Goal: Task Accomplishment & Management: Use online tool/utility

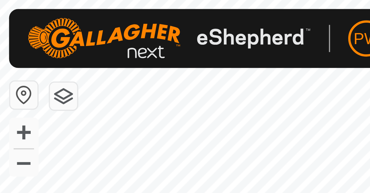
scroll to position [483, 0]
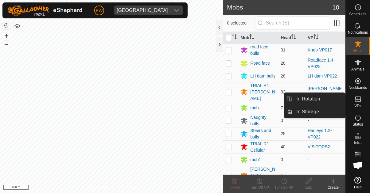
click at [357, 102] on icon at bounding box center [357, 99] width 7 height 7
click at [308, 99] on span "In Rotation" at bounding box center [308, 98] width 24 height 7
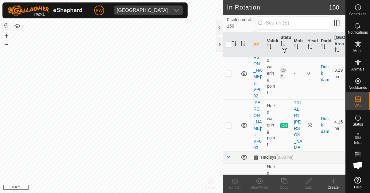
scroll to position [1173, 0]
click at [229, 124] on p-checkbox at bounding box center [228, 126] width 6 height 5
checkbox input "true"
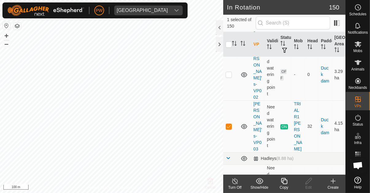
click at [283, 184] on icon at bounding box center [284, 181] width 8 height 7
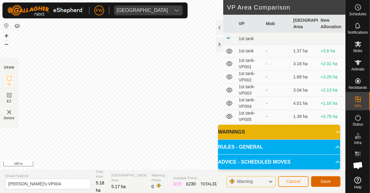
click at [322, 183] on span "Save" at bounding box center [325, 181] width 10 height 5
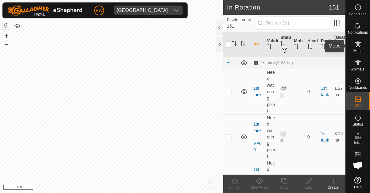
click at [356, 48] on icon at bounding box center [357, 43] width 7 height 7
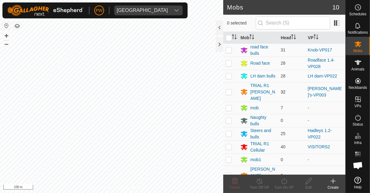
click at [228, 91] on p-checkbox at bounding box center [228, 92] width 6 height 5
checkbox input "true"
click at [283, 185] on div "Turn On VP" at bounding box center [284, 188] width 25 height 6
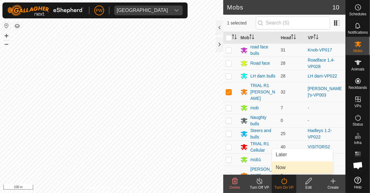
click at [289, 169] on link "Now" at bounding box center [302, 168] width 61 height 12
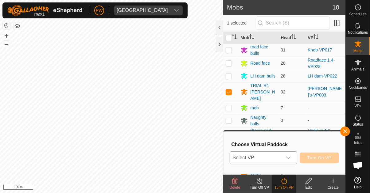
click at [290, 159] on icon "dropdown trigger" at bounding box center [288, 158] width 5 height 5
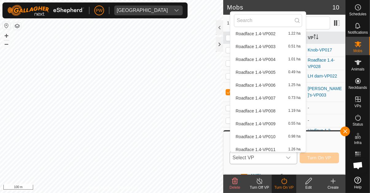
scroll to position [371, 0]
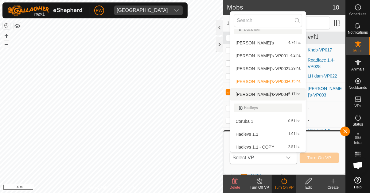
click at [271, 96] on div "[PERSON_NAME]'s-VP004 5.17 ha" at bounding box center [268, 94] width 68 height 7
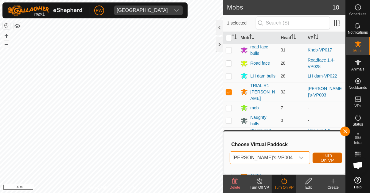
click at [320, 157] on span "Turn On VP" at bounding box center [327, 158] width 14 height 10
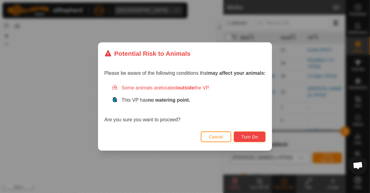
click at [248, 138] on span "Turn On" at bounding box center [249, 137] width 17 height 5
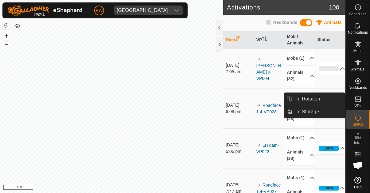
click at [357, 103] on icon at bounding box center [357, 99] width 7 height 7
click at [321, 102] on link "In Rotation" at bounding box center [318, 99] width 52 height 12
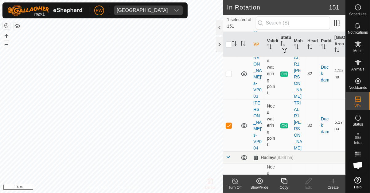
scroll to position [1227, 0]
click at [228, 122] on p-checkbox at bounding box center [228, 124] width 6 height 5
checkbox input "false"
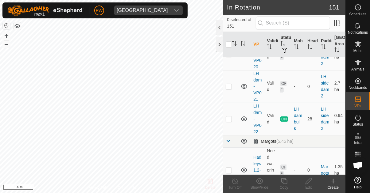
scroll to position [3691, 0]
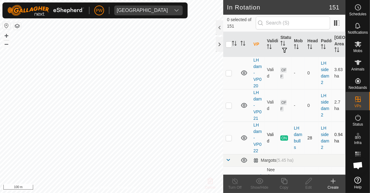
click at [230, 136] on p-checkbox at bounding box center [228, 138] width 6 height 5
checkbox input "true"
click at [279, 184] on copy-svg-icon at bounding box center [284, 181] width 25 height 7
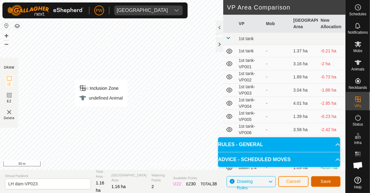
click at [317, 182] on button "Save" at bounding box center [325, 181] width 29 height 11
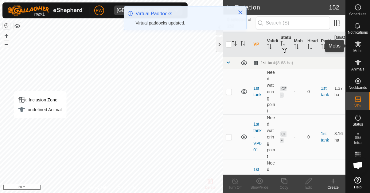
click at [356, 48] on icon at bounding box center [357, 43] width 7 height 7
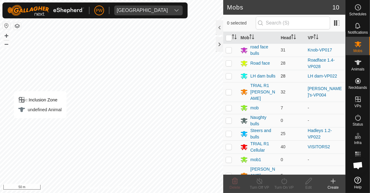
click at [228, 77] on p-checkbox at bounding box center [228, 76] width 6 height 5
checkbox input "true"
click at [283, 182] on icon at bounding box center [284, 181] width 8 height 7
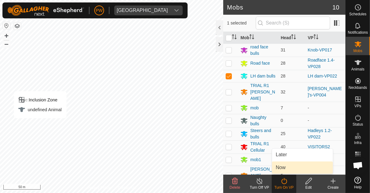
click at [283, 171] on span "Now" at bounding box center [281, 167] width 10 height 7
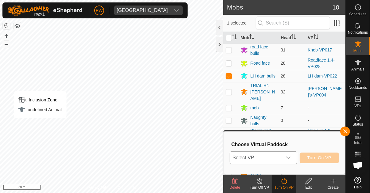
click at [288, 158] on icon "dropdown trigger" at bounding box center [288, 158] width 5 height 5
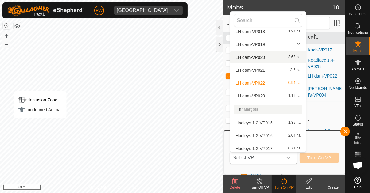
scroll to position [1355, 0]
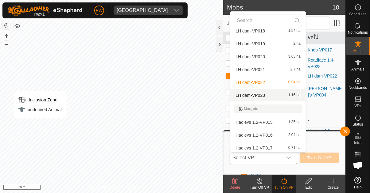
click at [268, 96] on div "LH dam-VP023 1.16 ha" at bounding box center [268, 95] width 68 height 7
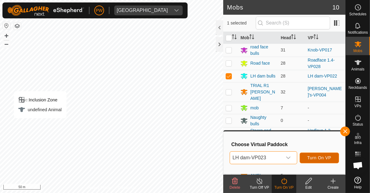
click at [311, 160] on span "Turn On VP" at bounding box center [319, 158] width 24 height 5
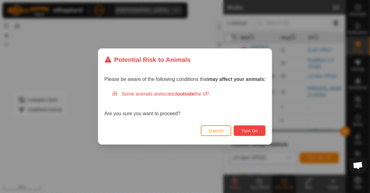
click at [249, 135] on button "Turn On" at bounding box center [249, 130] width 32 height 11
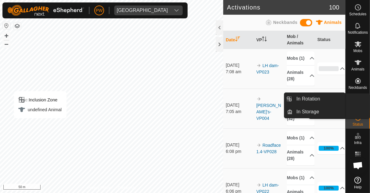
click at [357, 102] on icon at bounding box center [357, 99] width 7 height 7
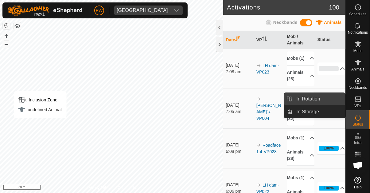
click at [318, 98] on span "In Rotation" at bounding box center [308, 98] width 24 height 7
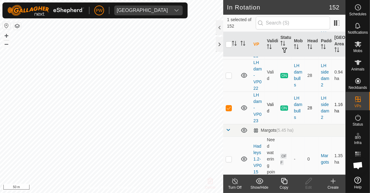
scroll to position [3740, 0]
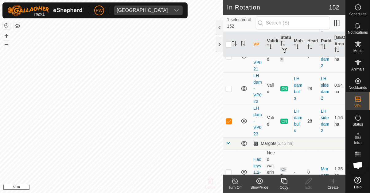
click at [228, 119] on p-checkbox at bounding box center [228, 121] width 6 height 5
checkbox input "false"
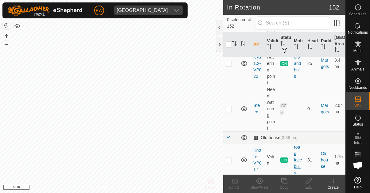
scroll to position [4185, 0]
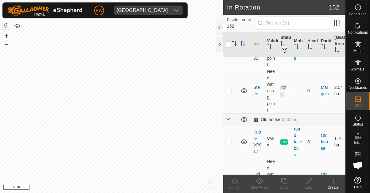
click at [228, 140] on p-checkbox at bounding box center [228, 142] width 6 height 5
checkbox input "true"
click at [281, 183] on icon at bounding box center [284, 181] width 8 height 7
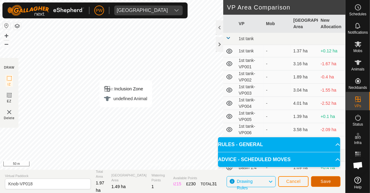
click at [323, 180] on span "Save" at bounding box center [325, 181] width 10 height 5
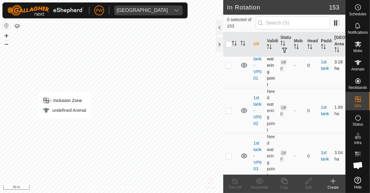
scroll to position [72, 0]
click at [356, 48] on es-mob-svg-icon at bounding box center [357, 44] width 11 height 10
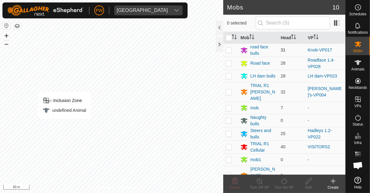
click at [228, 53] on td at bounding box center [230, 50] width 15 height 13
checkbox input "true"
click at [286, 184] on icon at bounding box center [284, 181] width 8 height 7
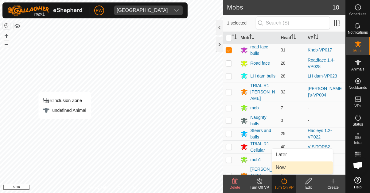
click at [291, 168] on link "Now" at bounding box center [302, 168] width 61 height 12
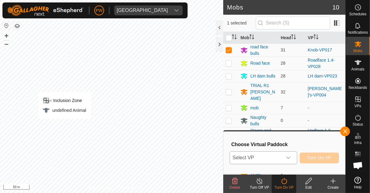
click at [291, 159] on icon "dropdown trigger" at bounding box center [288, 158] width 5 height 5
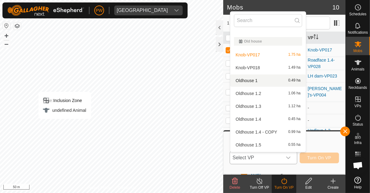
scroll to position [1553, 0]
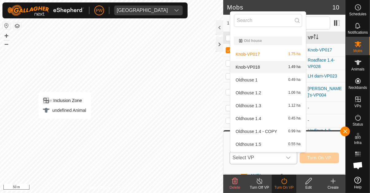
click at [270, 68] on div "Knob-VP018 1.49 ha" at bounding box center [268, 67] width 68 height 7
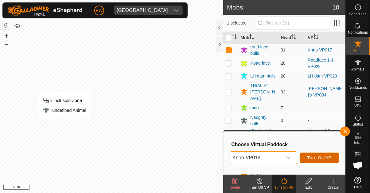
click at [314, 159] on span "Turn On VP" at bounding box center [319, 158] width 24 height 5
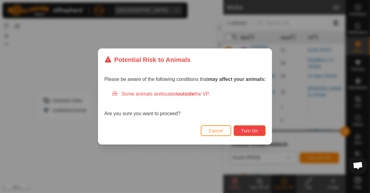
click at [253, 130] on span "Turn On" at bounding box center [249, 131] width 17 height 5
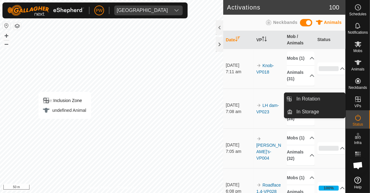
click at [357, 102] on icon at bounding box center [358, 100] width 6 height 6
click at [319, 102] on span "In Rotation" at bounding box center [308, 98] width 24 height 7
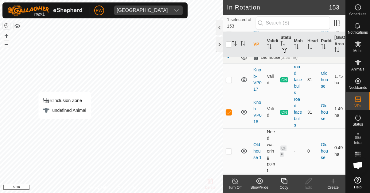
scroll to position [4248, 0]
click at [227, 110] on p-checkbox at bounding box center [228, 112] width 6 height 5
checkbox input "false"
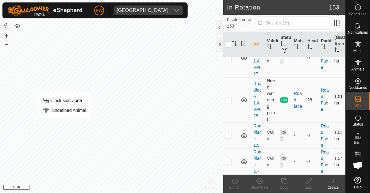
scroll to position [5454, 0]
click at [228, 98] on p-checkbox at bounding box center [228, 100] width 6 height 5
checkbox input "true"
click at [286, 181] on icon at bounding box center [284, 181] width 8 height 7
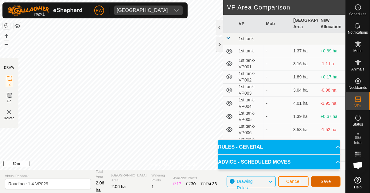
click at [324, 181] on span "Save" at bounding box center [325, 181] width 10 height 5
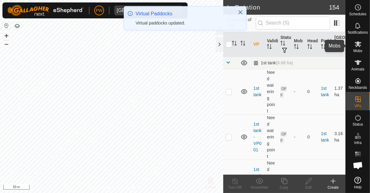
click at [356, 47] on icon at bounding box center [357, 43] width 7 height 7
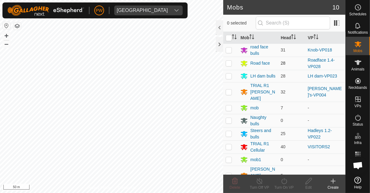
click at [228, 64] on p-checkbox at bounding box center [228, 63] width 6 height 5
checkbox input "true"
click at [282, 186] on div "Turn On VP" at bounding box center [284, 188] width 25 height 6
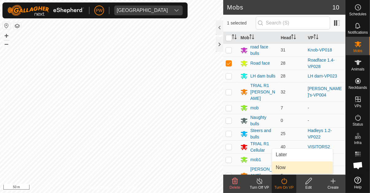
click at [291, 167] on link "Now" at bounding box center [302, 168] width 61 height 12
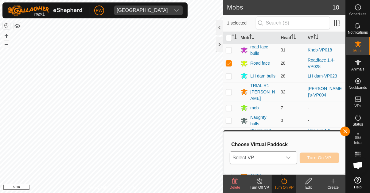
click at [290, 158] on icon "dropdown trigger" at bounding box center [288, 158] width 4 height 2
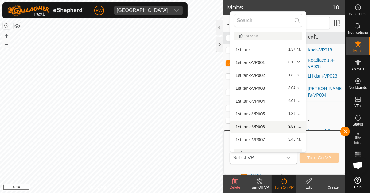
click at [273, 132] on li "1st tank-VP006 3.58 ha" at bounding box center [267, 127] width 75 height 12
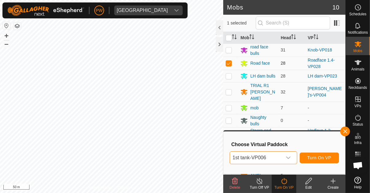
click at [283, 57] on td "28" at bounding box center [291, 63] width 27 height 13
click at [293, 156] on div "dropdown trigger" at bounding box center [288, 158] width 12 height 12
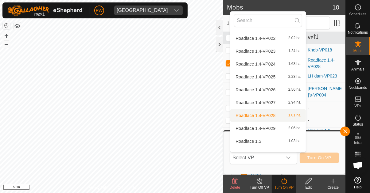
scroll to position [1945, 0]
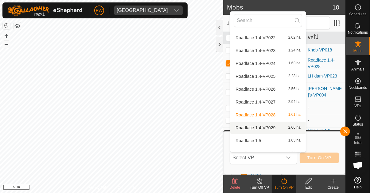
click at [278, 128] on div "Roadface 1.4-VP029 2.06 ha" at bounding box center [268, 127] width 68 height 7
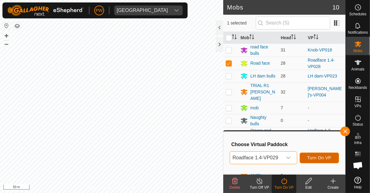
click at [317, 158] on span "Turn On VP" at bounding box center [319, 158] width 24 height 5
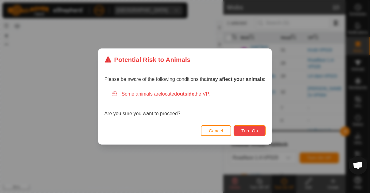
click at [255, 133] on span "Turn On" at bounding box center [249, 131] width 17 height 5
